Goal: Complete application form

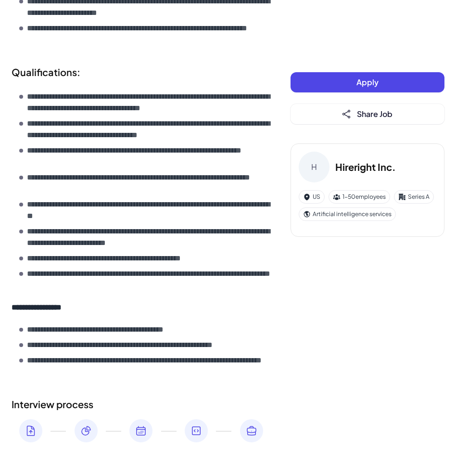
scroll to position [870, 0]
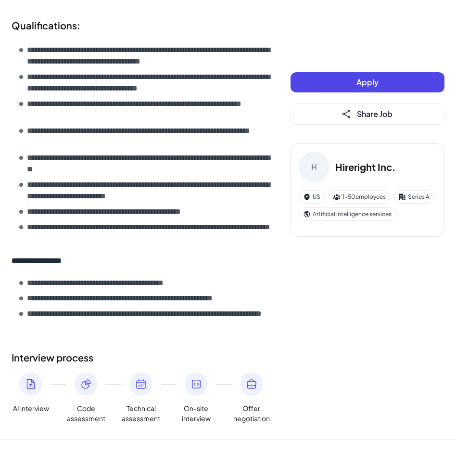
click at [330, 89] on button "Apply" at bounding box center [368, 82] width 154 height 20
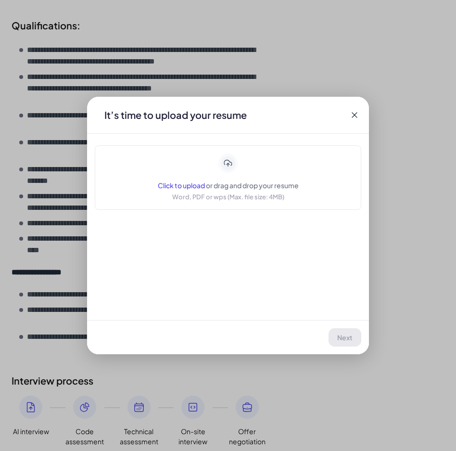
click at [358, 116] on icon at bounding box center [355, 115] width 10 height 10
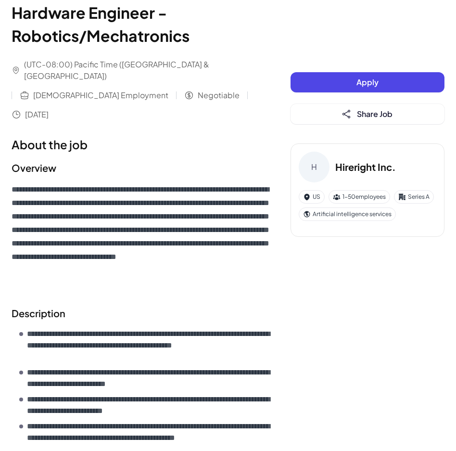
scroll to position [0, 0]
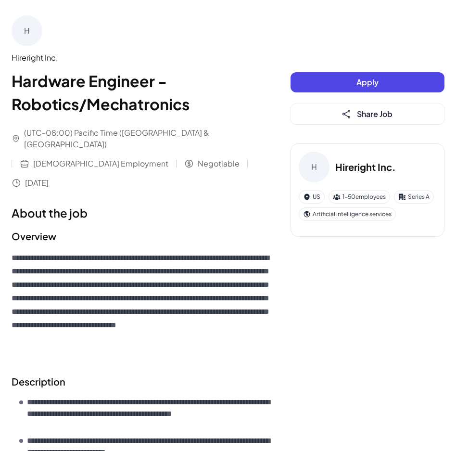
click at [358, 78] on span "Apply" at bounding box center [368, 82] width 22 height 10
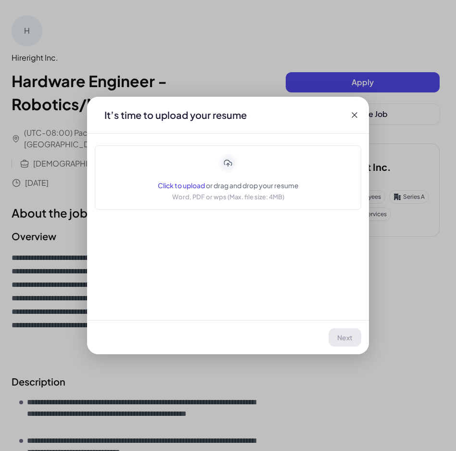
click at [177, 184] on span "Click to upload" at bounding box center [181, 185] width 47 height 9
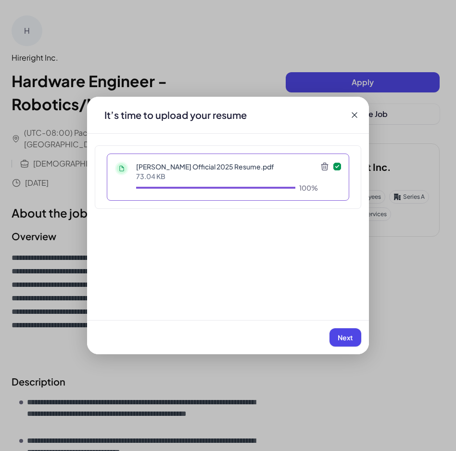
click at [356, 334] on button "Next" at bounding box center [346, 337] width 32 height 18
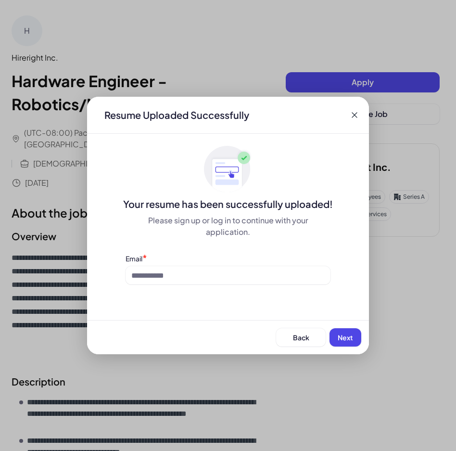
click at [354, 336] on button "Next" at bounding box center [346, 337] width 32 height 18
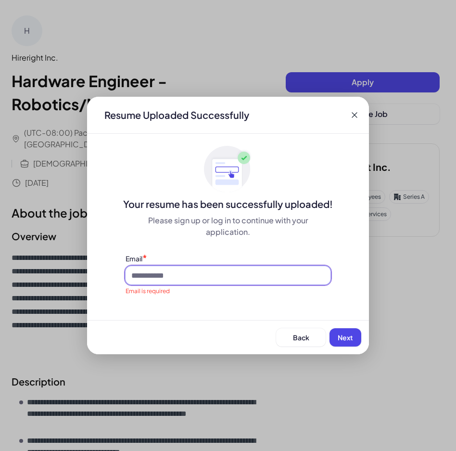
click at [220, 282] on input at bounding box center [228, 275] width 205 height 18
type input "**********"
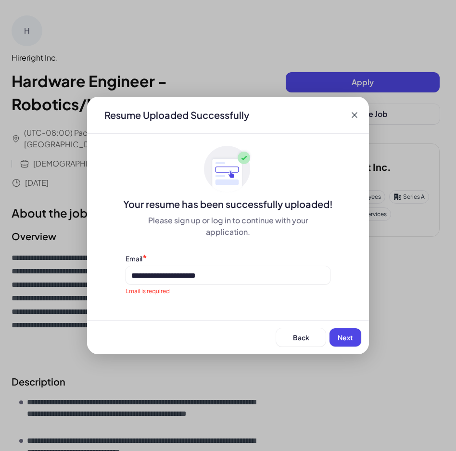
click at [347, 334] on span "Next" at bounding box center [345, 337] width 15 height 9
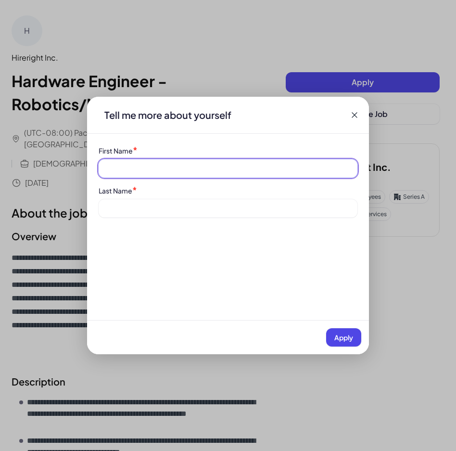
click at [192, 166] on input at bounding box center [228, 168] width 259 height 18
type input "*****"
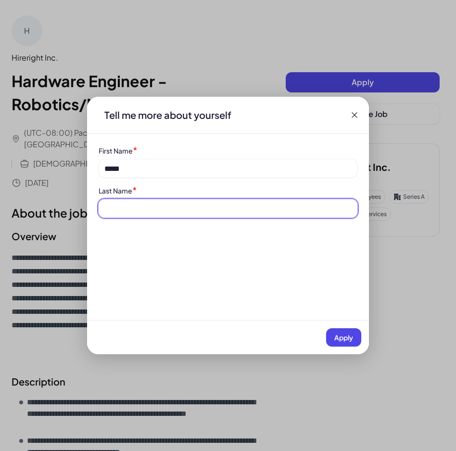
click at [158, 207] on input at bounding box center [228, 208] width 259 height 18
type input "*****"
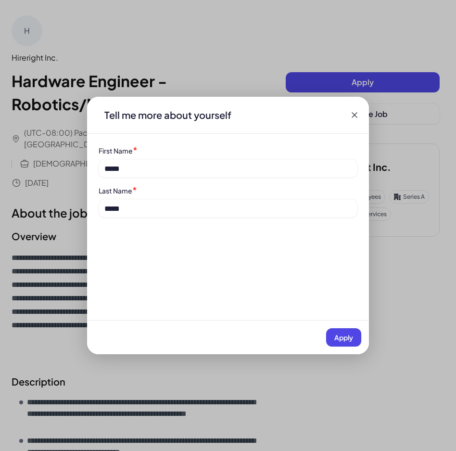
click at [344, 339] on span "Apply" at bounding box center [343, 337] width 19 height 9
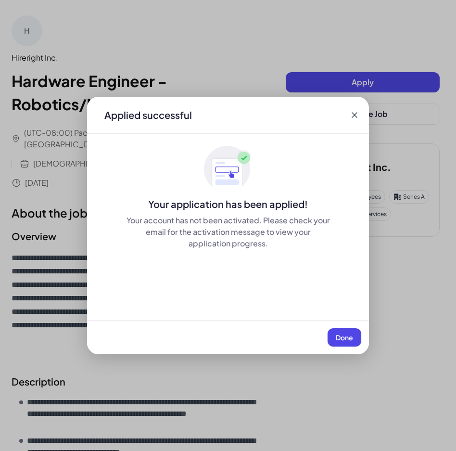
click at [355, 114] on icon at bounding box center [355, 115] width 10 height 10
